Goal: Information Seeking & Learning: Learn about a topic

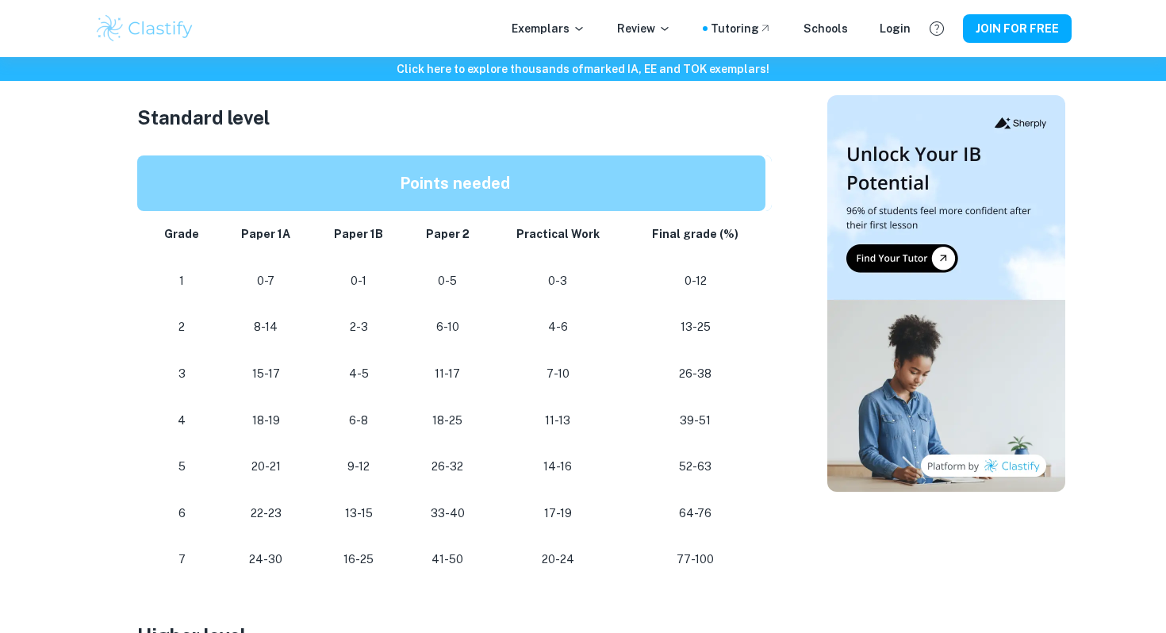
scroll to position [846, 0]
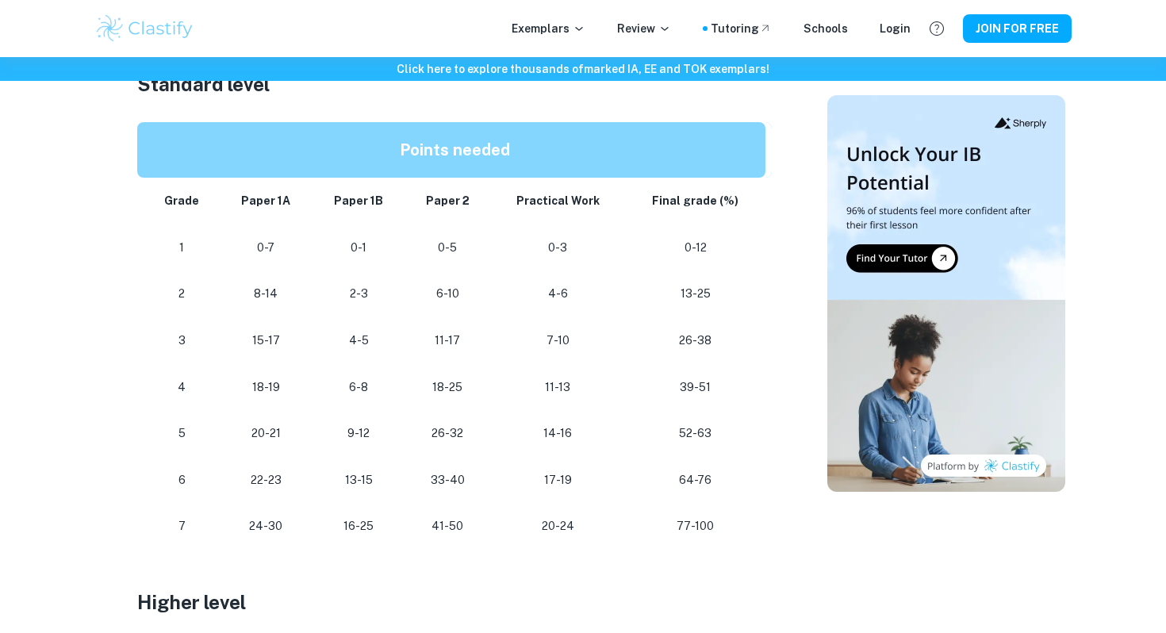
scroll to position [856, 0]
click at [112, 194] on div "IB Biology Grade Boundaries By [PERSON_NAME] • [DATE] Get feedback on your Biol…" at bounding box center [455, 339] width 708 height 2109
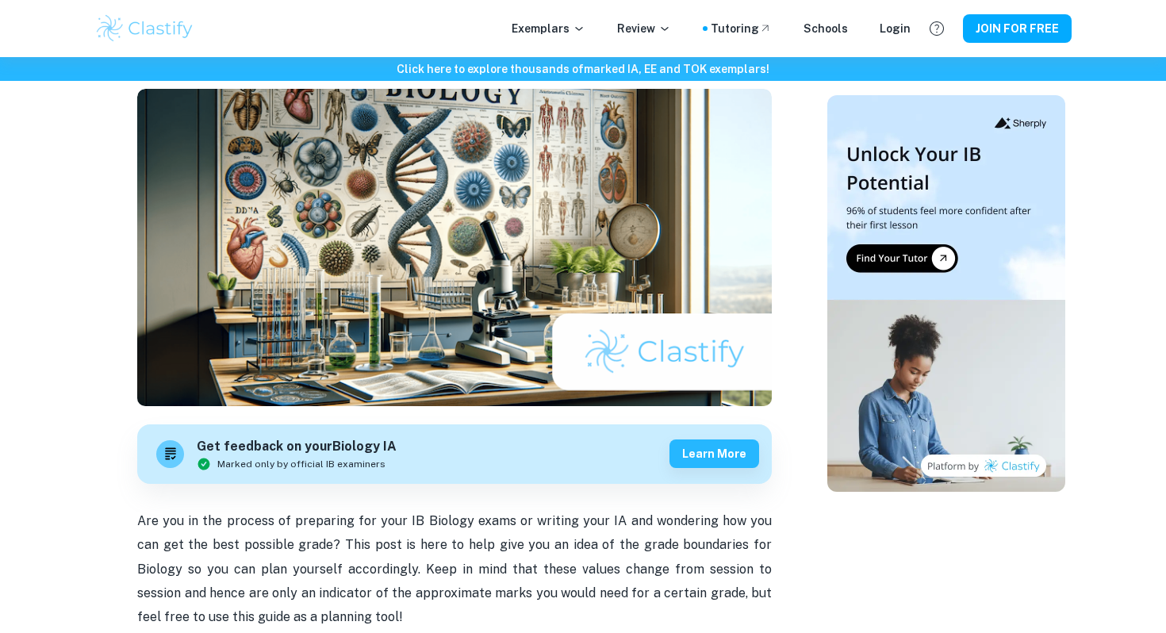
scroll to position [0, 0]
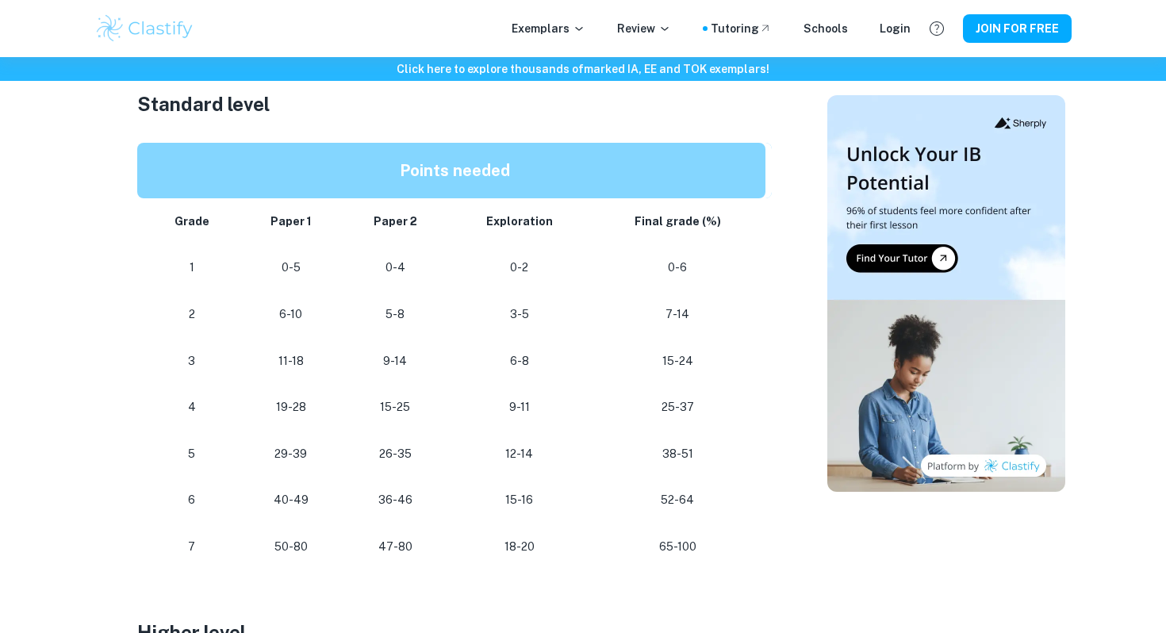
scroll to position [813, 0]
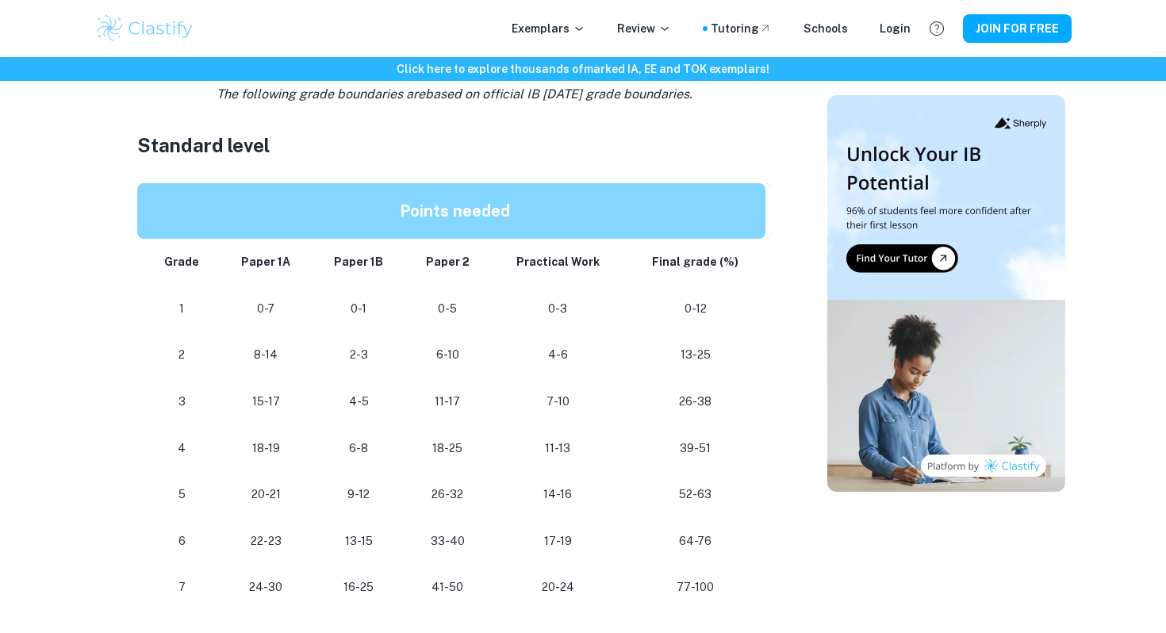
scroll to position [816, 0]
